Goal: Task Accomplishment & Management: Use online tool/utility

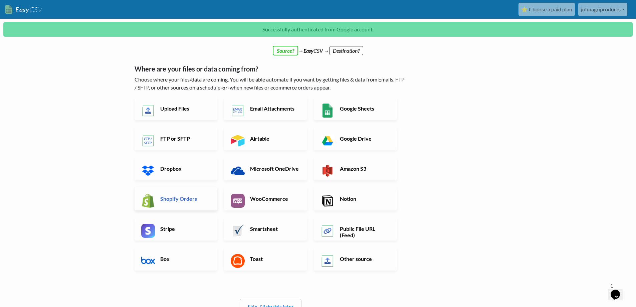
click at [175, 196] on h6 "Shopify Orders" at bounding box center [185, 198] width 52 height 6
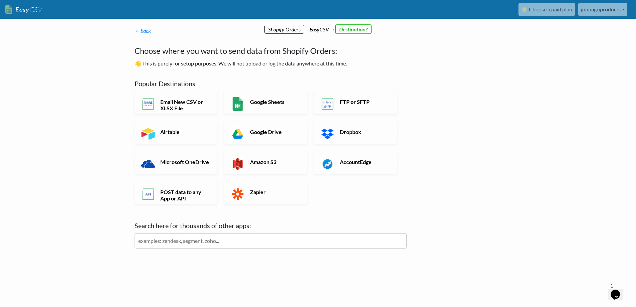
click at [187, 243] on input "text" at bounding box center [271, 240] width 272 height 15
click at [261, 108] on link "Google Sheets" at bounding box center [265, 101] width 83 height 23
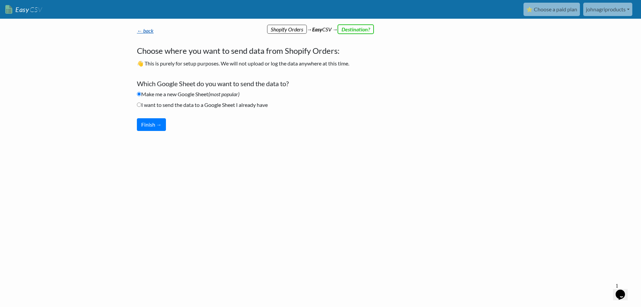
click at [140, 32] on link "← back" at bounding box center [145, 30] width 17 height 6
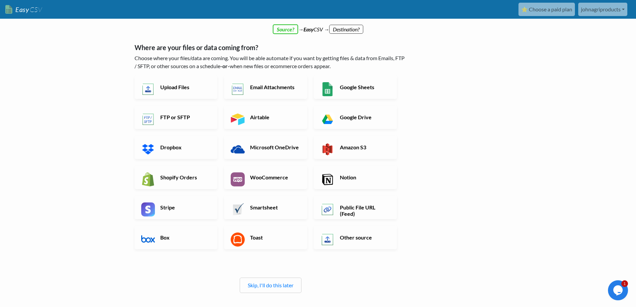
click at [42, 8] on nav "Easy CSV ⭐ Choose a paid plan johnagriproducts Johnagriproducts All Flows All C…" at bounding box center [318, 9] width 636 height 19
click at [29, 12] on span "CSV" at bounding box center [35, 9] width 13 height 8
click at [361, 210] on h6 "Public File URL (Feed)" at bounding box center [364, 210] width 52 height 13
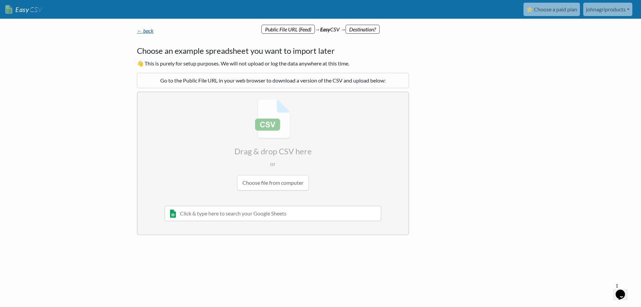
click at [151, 28] on link "← back" at bounding box center [145, 30] width 17 height 6
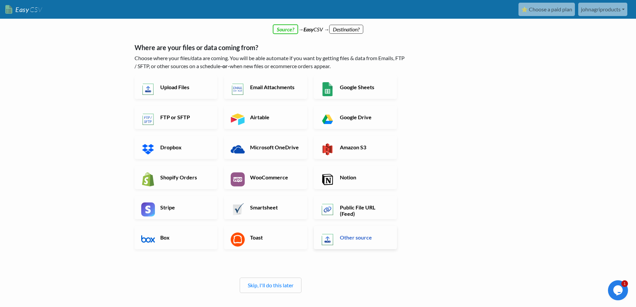
click at [354, 240] on h6 "Other source" at bounding box center [364, 237] width 52 height 6
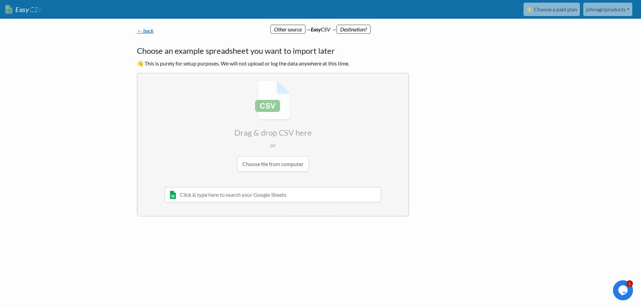
click at [138, 33] on link "← back" at bounding box center [145, 30] width 17 height 6
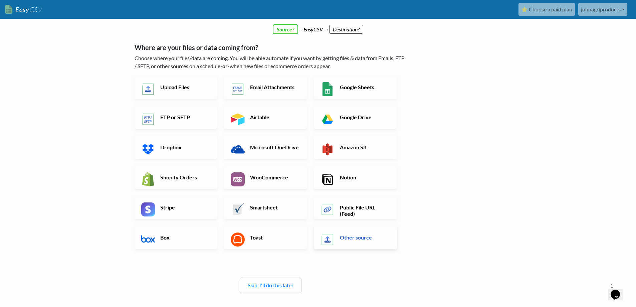
click at [351, 237] on h6 "Other source" at bounding box center [364, 237] width 52 height 6
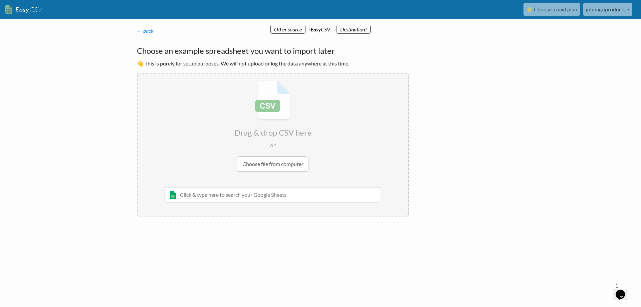
click at [269, 163] on input "file" at bounding box center [273, 125] width 271 height 105
click at [141, 29] on link "← back" at bounding box center [145, 30] width 17 height 6
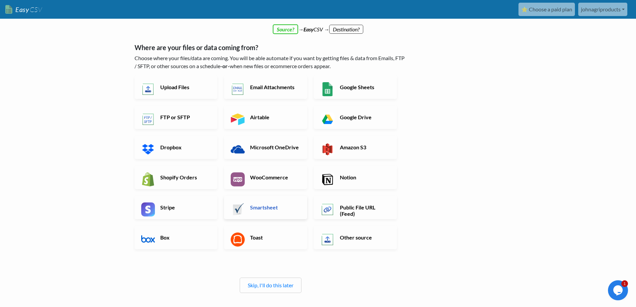
click at [264, 207] on h6 "Smartsheet" at bounding box center [274, 207] width 52 height 6
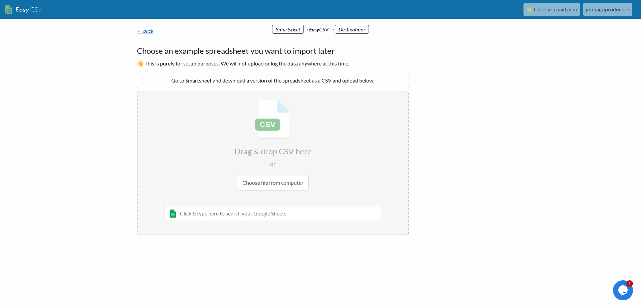
click at [143, 28] on link "← back" at bounding box center [145, 30] width 17 height 6
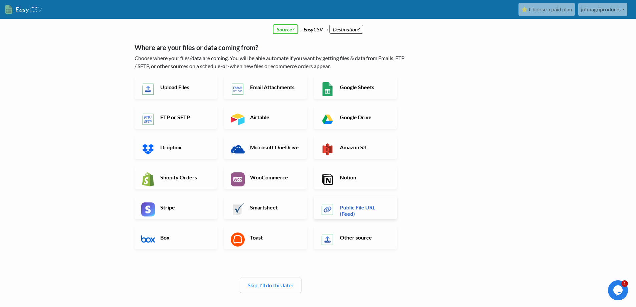
click at [355, 215] on h6 "Public File URL (Feed)" at bounding box center [364, 210] width 52 height 13
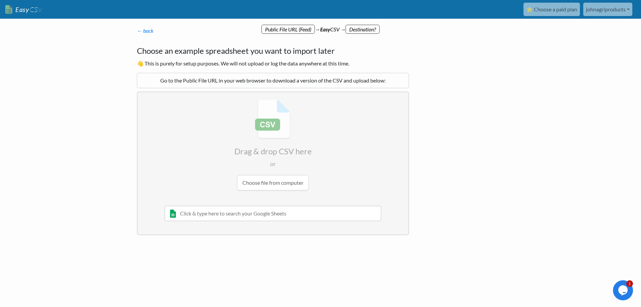
click at [231, 218] on input "text" at bounding box center [273, 213] width 217 height 15
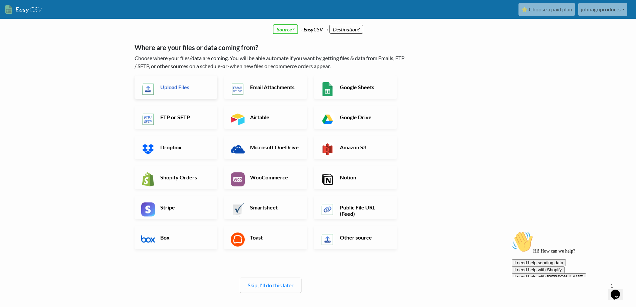
click at [183, 90] on h6 "Upload Files" at bounding box center [185, 87] width 52 height 6
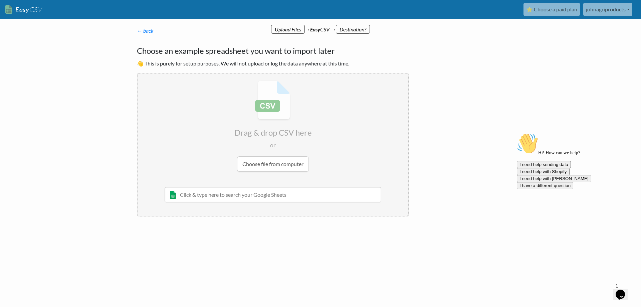
click at [273, 164] on input "file" at bounding box center [273, 125] width 271 height 105
click at [269, 109] on input "file" at bounding box center [273, 125] width 271 height 105
click at [262, 167] on input "file" at bounding box center [273, 125] width 271 height 105
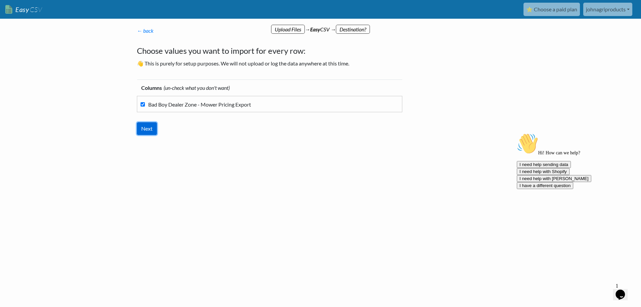
click at [141, 131] on input "Next" at bounding box center [147, 128] width 20 height 13
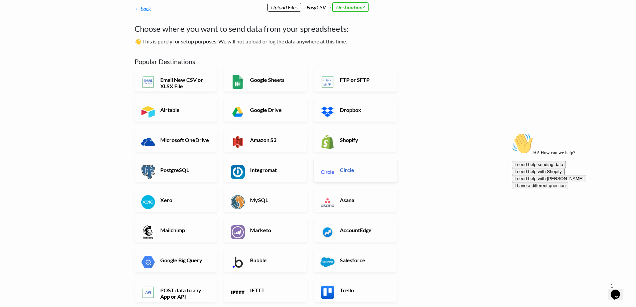
scroll to position [33, 0]
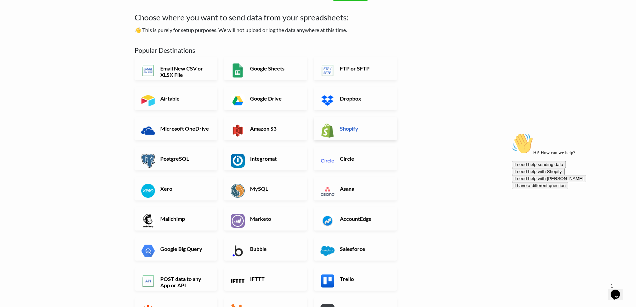
click at [362, 131] on h6 "Shopify" at bounding box center [364, 128] width 52 height 6
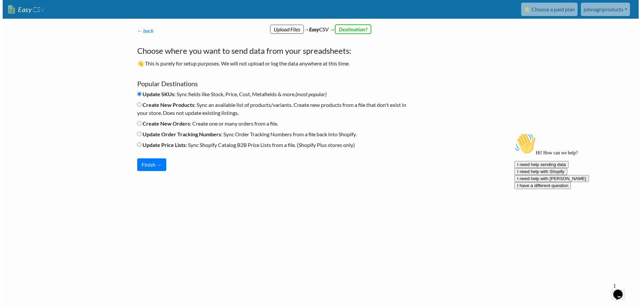
scroll to position [0, 0]
click at [155, 163] on button "Finish →" at bounding box center [151, 164] width 29 height 13
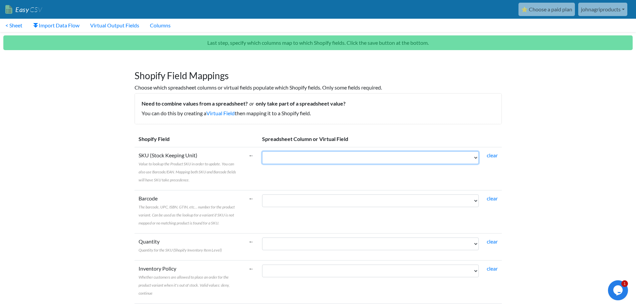
click at [422, 157] on select "Bad Boy Dealer Zone - Mower Pricing Export" at bounding box center [370, 157] width 217 height 13
select select "cr_757536"
click at [262, 151] on select "Bad Boy Dealer Zone - Mower Pricing Export" at bounding box center [370, 157] width 217 height 13
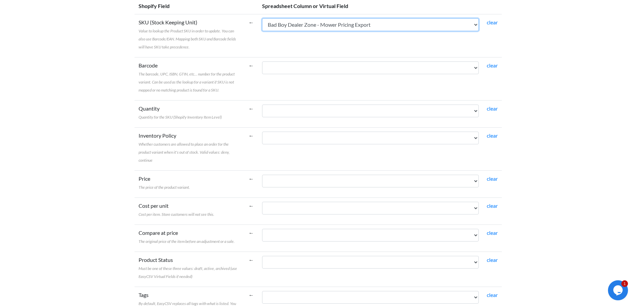
scroll to position [134, 0]
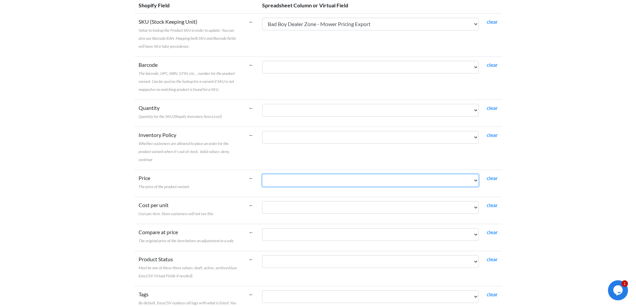
click at [367, 182] on select "Bad Boy Dealer Zone - Mower Pricing Export" at bounding box center [370, 180] width 217 height 13
select select "cr_757536"
click at [262, 174] on select "Bad Boy Dealer Zone - Mower Pricing Export" at bounding box center [370, 180] width 217 height 13
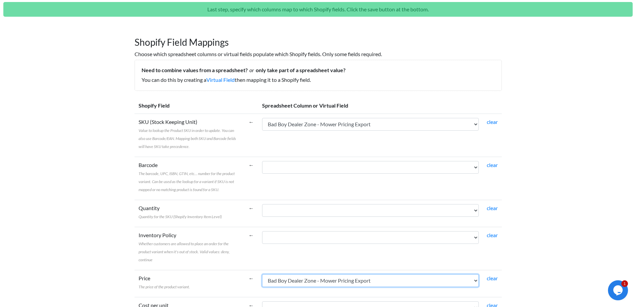
scroll to position [0, 0]
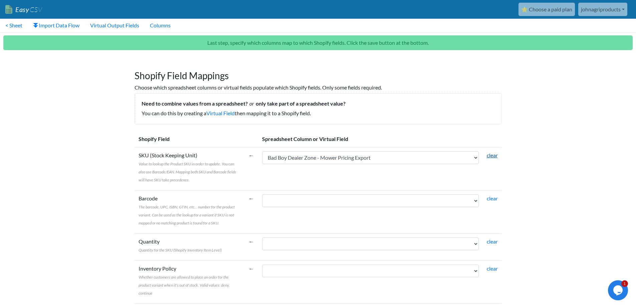
click at [489, 155] on link "clear" at bounding box center [492, 155] width 11 height 6
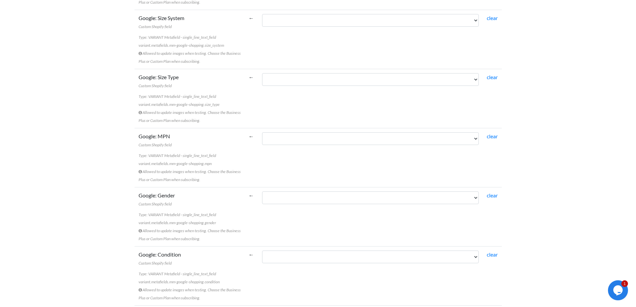
scroll to position [1702, 0]
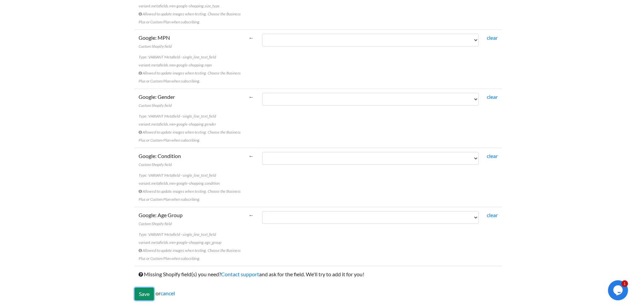
click at [141, 297] on input "Save" at bounding box center [144, 294] width 19 height 13
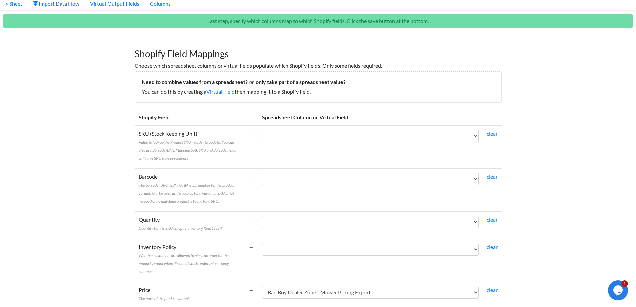
scroll to position [0, 0]
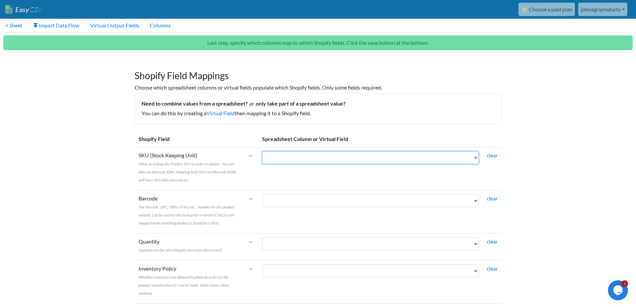
click at [288, 164] on select "Bad Boy Dealer Zone - Mower Pricing Export" at bounding box center [370, 157] width 217 height 13
select select "cr_757536"
click at [262, 151] on select "Bad Boy Dealer Zone - Mower Pricing Export" at bounding box center [370, 157] width 217 height 13
click at [307, 160] on select "Bad Boy Dealer Zone - Mower Pricing Export" at bounding box center [370, 157] width 217 height 13
click at [262, 151] on select "Bad Boy Dealer Zone - Mower Pricing Export" at bounding box center [370, 157] width 217 height 13
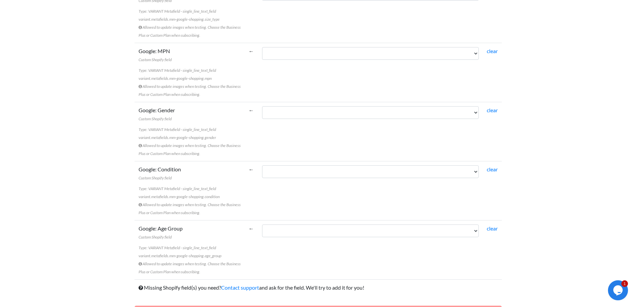
scroll to position [1747, 0]
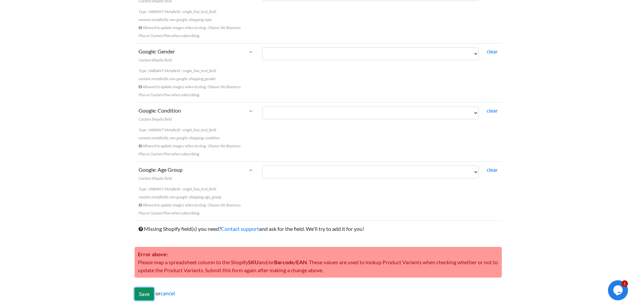
click at [152, 294] on input "Save" at bounding box center [144, 294] width 19 height 13
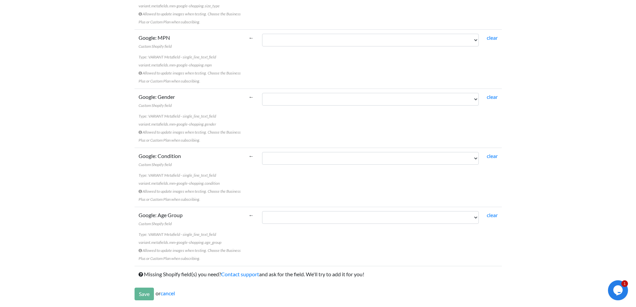
scroll to position [1702, 0]
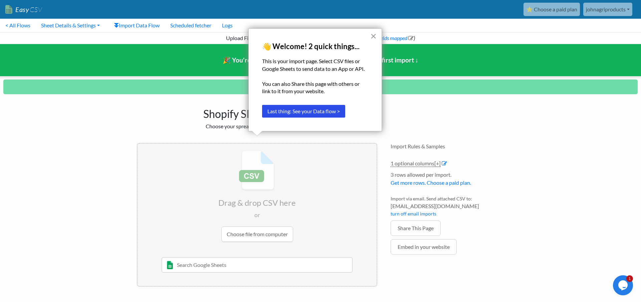
click at [375, 35] on button "×" at bounding box center [373, 36] width 6 height 11
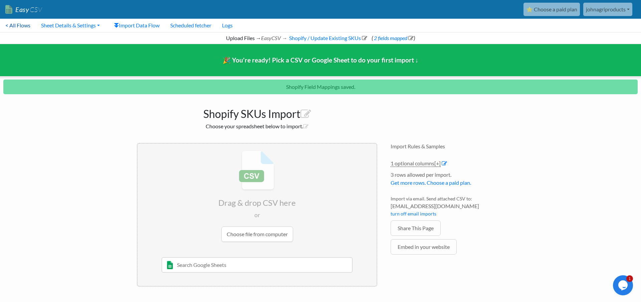
click at [27, 26] on link "< All Flows" at bounding box center [18, 25] width 36 height 13
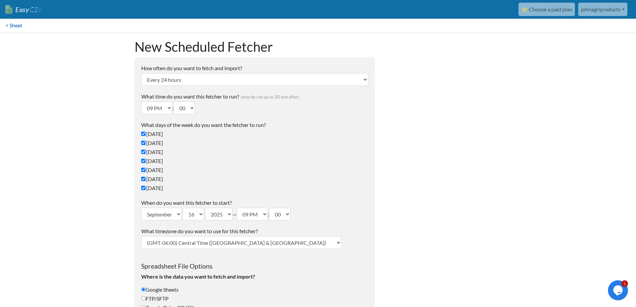
click at [21, 25] on link "< Sheet" at bounding box center [14, 25] width 28 height 13
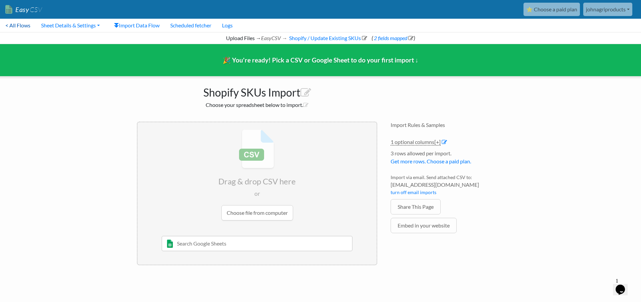
click at [6, 24] on link "< All Flows" at bounding box center [18, 25] width 36 height 13
click at [140, 27] on link "Import Data Flow" at bounding box center [137, 25] width 56 height 13
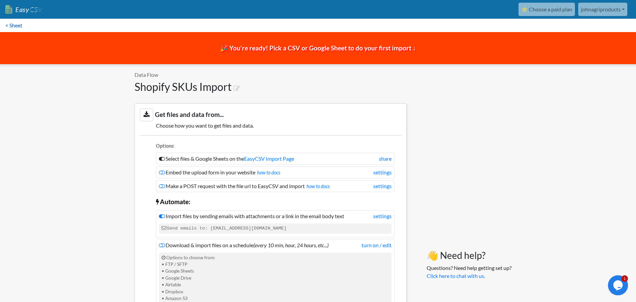
click at [21, 28] on link "< Sheet" at bounding box center [14, 25] width 28 height 13
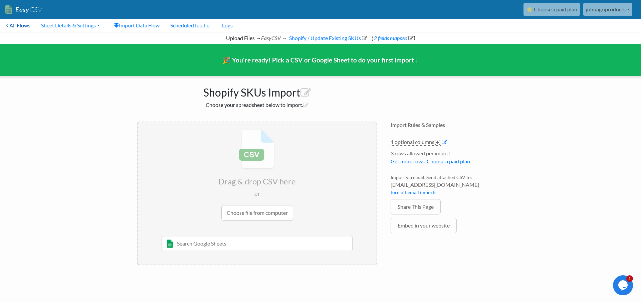
click at [12, 28] on link "< All Flows" at bounding box center [18, 25] width 36 height 13
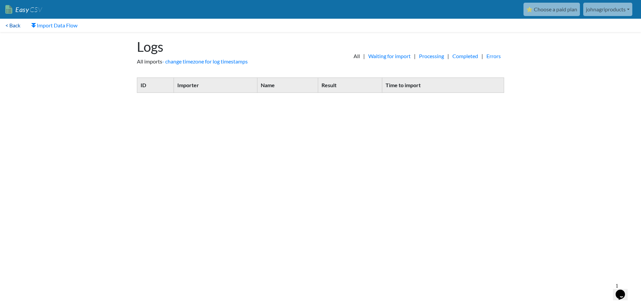
click at [11, 27] on link "< Back" at bounding box center [13, 25] width 26 height 13
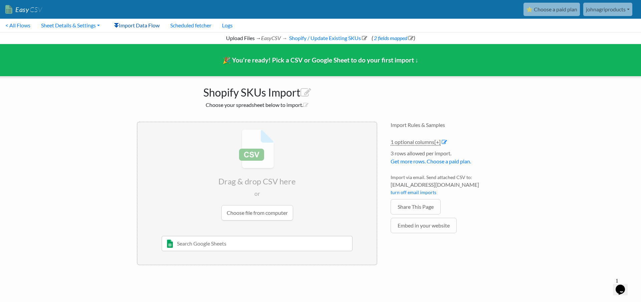
click at [126, 25] on link "Import Data Flow" at bounding box center [137, 25] width 56 height 13
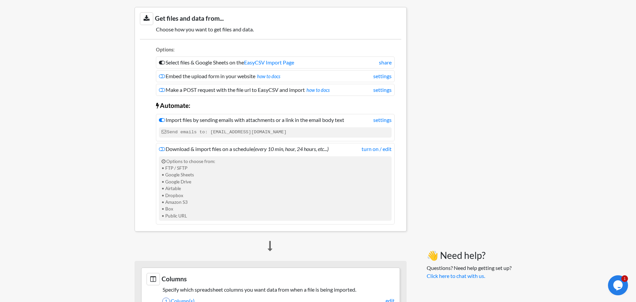
scroll to position [100, 0]
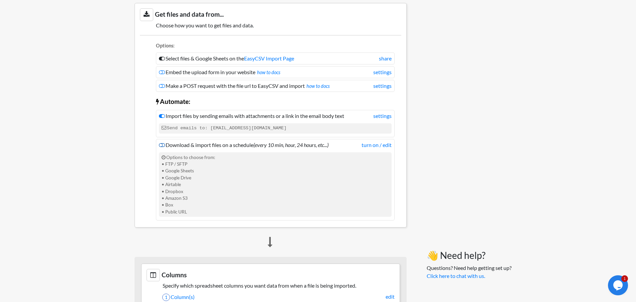
click at [161, 144] on icon at bounding box center [162, 144] width 6 height 5
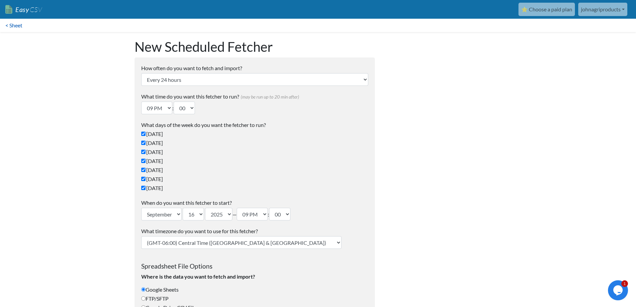
click at [13, 26] on link "< Sheet" at bounding box center [14, 25] width 28 height 13
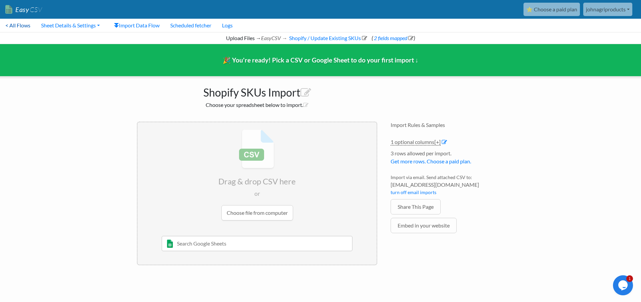
click at [30, 28] on link "< All Flows" at bounding box center [18, 25] width 36 height 13
click at [430, 226] on link "Embed in your website" at bounding box center [424, 225] width 66 height 15
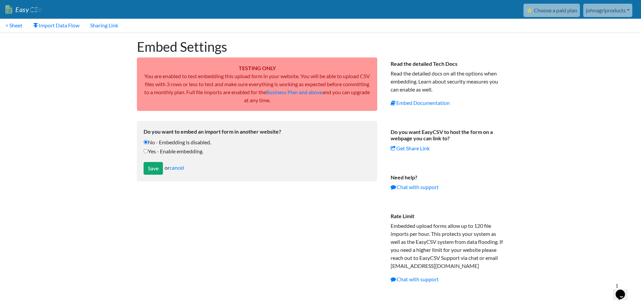
click at [156, 151] on label "Yes - Enable embedding." at bounding box center [257, 151] width 227 height 8
click at [148, 151] on input "Yes - Enable embedding." at bounding box center [146, 151] width 4 height 4
radio input "true"
click at [162, 168] on input "Save" at bounding box center [153, 168] width 19 height 13
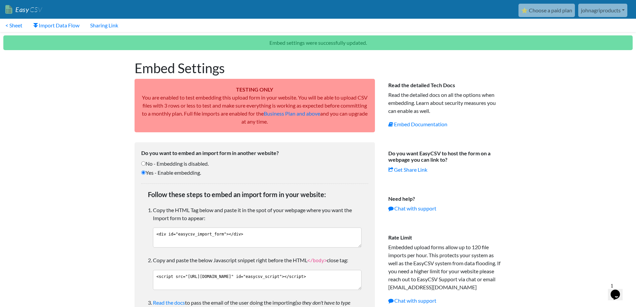
click at [146, 163] on label "No - Embedding is disabled." at bounding box center [254, 164] width 227 height 8
click at [146, 163] on input "No - Embedding is disabled." at bounding box center [143, 163] width 4 height 4
radio input "true"
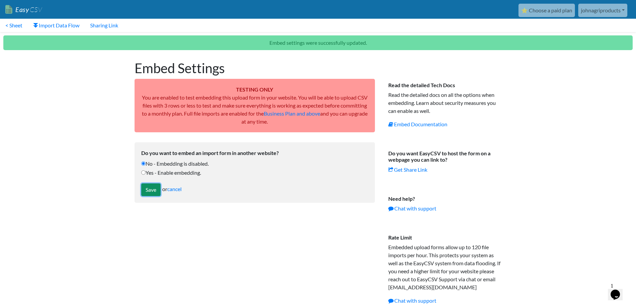
click at [157, 191] on input "Save" at bounding box center [150, 189] width 19 height 13
click at [12, 28] on link "< Sheet" at bounding box center [14, 25] width 28 height 13
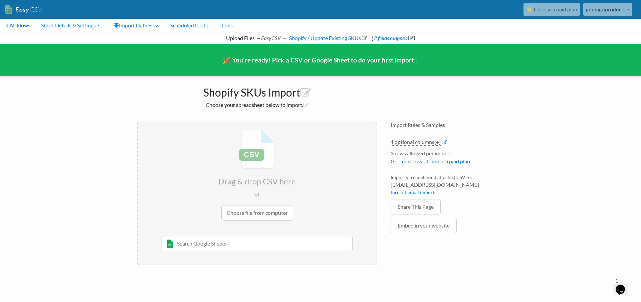
click at [239, 214] on input "file" at bounding box center [257, 174] width 239 height 105
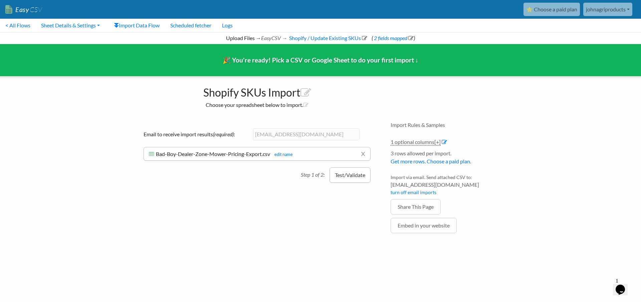
click at [352, 176] on button "Test/Validate" at bounding box center [350, 174] width 41 height 15
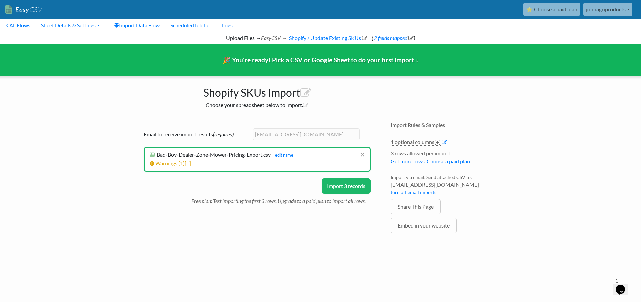
click at [181, 163] on span "1" at bounding box center [181, 163] width 3 height 6
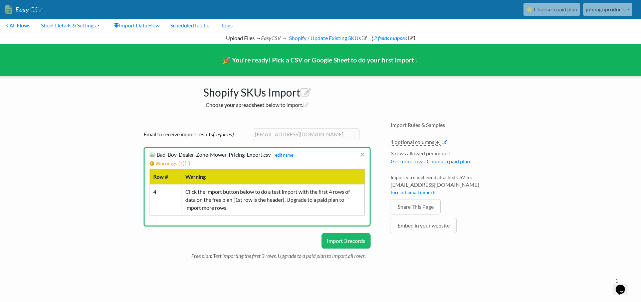
click at [344, 243] on button "Import 3 records" at bounding box center [346, 240] width 49 height 15
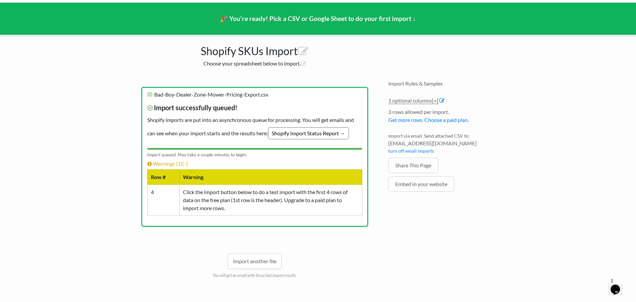
scroll to position [42, 0]
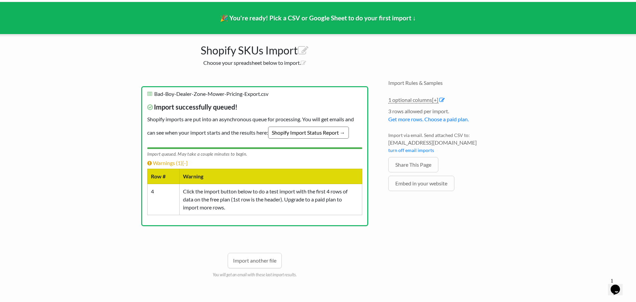
click at [304, 133] on link "Shopify Import Status Report →" at bounding box center [308, 133] width 81 height 12
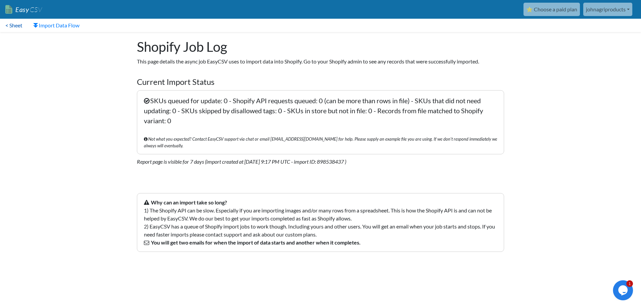
click at [21, 25] on link "< Sheet" at bounding box center [14, 25] width 28 height 13
